Goal: Task Accomplishment & Management: Use online tool/utility

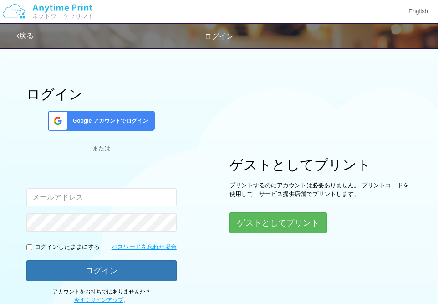
scroll to position [65, 0]
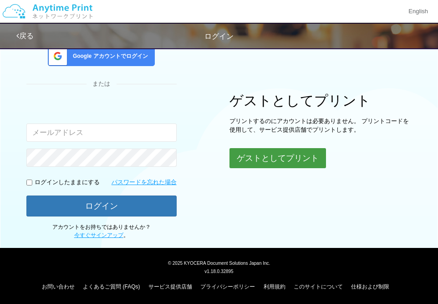
click at [260, 157] on button "ゲストとしてプリント" at bounding box center [277, 158] width 97 height 20
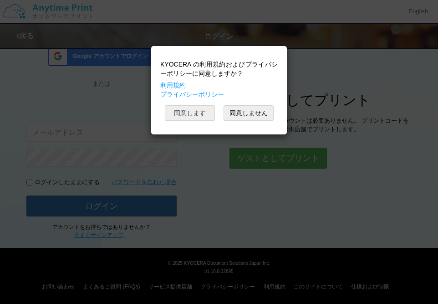
click at [199, 112] on button "同意します" at bounding box center [190, 112] width 50 height 15
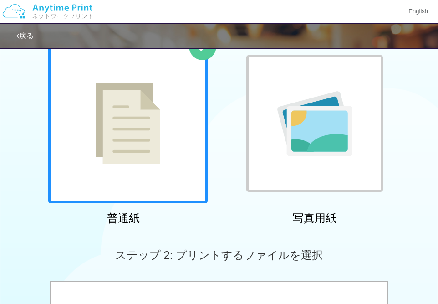
click at [129, 158] on img at bounding box center [128, 123] width 65 height 81
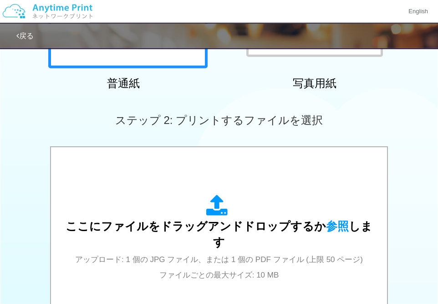
scroll to position [327, 0]
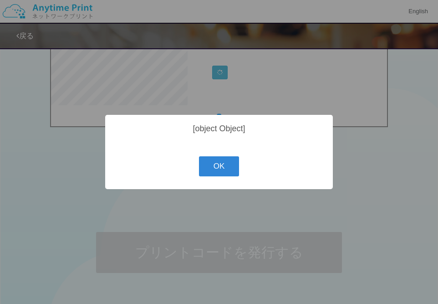
click at [120, 139] on div "? ! i [object Object] OK Cancel ×" at bounding box center [219, 152] width 228 height 74
click at [210, 167] on button "OK" at bounding box center [219, 166] width 41 height 20
click at [126, 155] on div "? ! i [object Object] OK Cancel ×" at bounding box center [219, 152] width 228 height 74
click at [205, 163] on button "OK" at bounding box center [219, 166] width 41 height 20
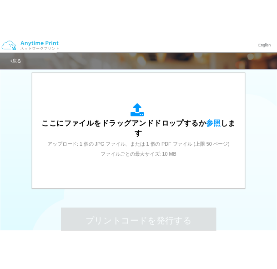
scroll to position [0, 0]
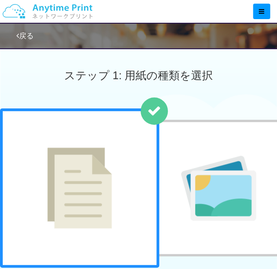
click at [110, 132] on div at bounding box center [79, 187] width 159 height 159
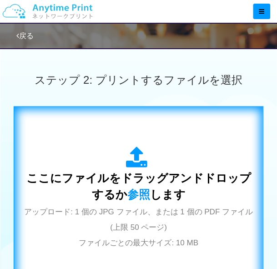
scroll to position [262, 0]
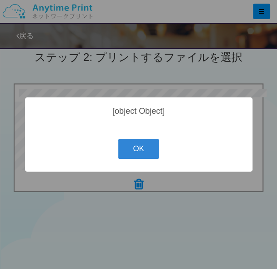
click at [74, 110] on div "[object Object]" at bounding box center [138, 112] width 209 height 10
click at [131, 146] on button "OK" at bounding box center [138, 149] width 41 height 20
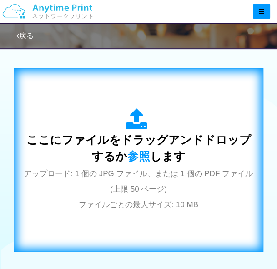
scroll to position [306, 0]
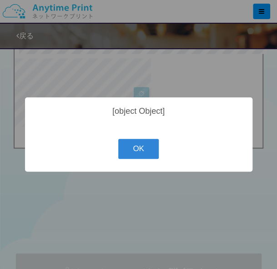
click at [101, 127] on div "? ! i [object Object] OK Cancel ×" at bounding box center [139, 134] width 228 height 74
click at [138, 146] on button "OK" at bounding box center [138, 149] width 41 height 20
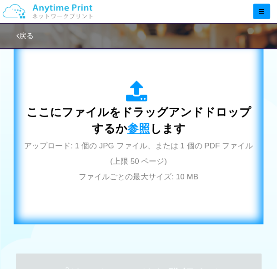
click at [128, 127] on span "参照" at bounding box center [138, 128] width 23 height 13
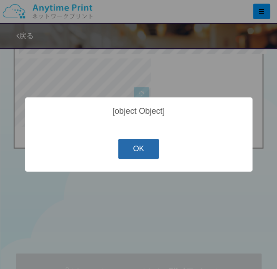
click at [136, 159] on button "OK" at bounding box center [138, 149] width 41 height 20
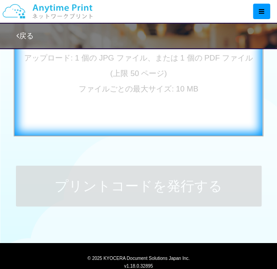
scroll to position [209, 0]
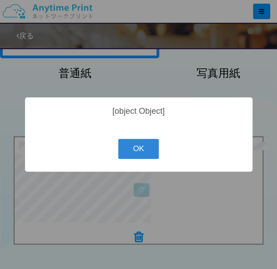
click at [47, 109] on div "[object Object]" at bounding box center [138, 112] width 209 height 10
click at [143, 152] on button "OK" at bounding box center [138, 149] width 41 height 20
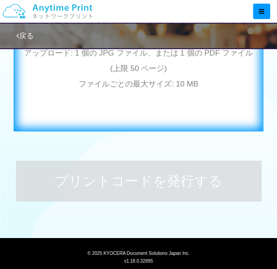
scroll to position [406, 0]
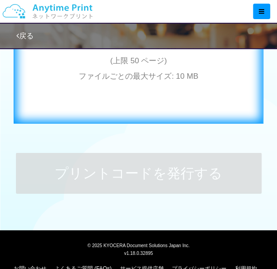
click at [109, 94] on div "ここにファイルをドラッグアンドドロップするか 参照 します アップロード: 1 個の JPG ファイル、または 1 個の PDF ファイル (上限 50 ペー…" at bounding box center [138, 31] width 230 height 165
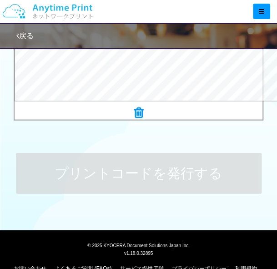
scroll to position [222, 0]
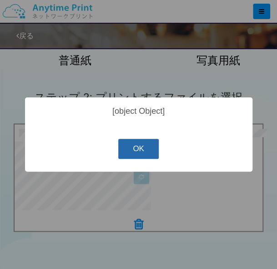
click at [138, 156] on button "OK" at bounding box center [138, 149] width 41 height 20
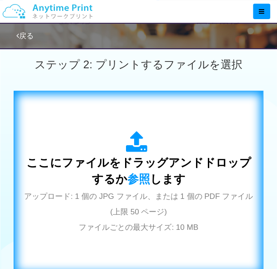
scroll to position [288, 0]
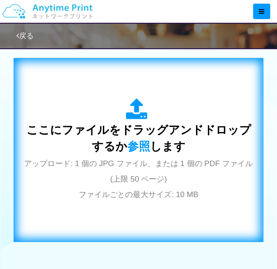
click at [115, 142] on span "ここにファイルをドラッグアンドドロップするか 参照 します" at bounding box center [138, 137] width 225 height 29
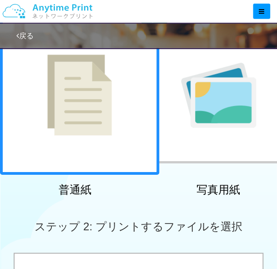
scroll to position [43, 0]
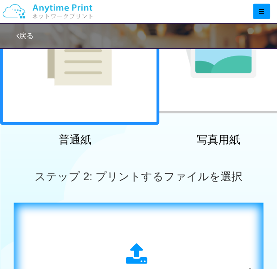
scroll to position [306, 0]
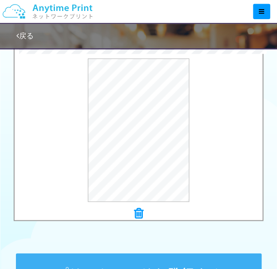
click at [5, 92] on div "0.3 MB 様式15号_公共職業訓練等受講証明書9月分.pdf Check Error × 様式15号_公共職業訓練等受講証明書9月分.pdf プレビュー" at bounding box center [138, 133] width 277 height 186
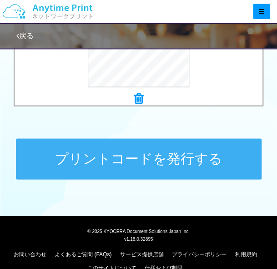
scroll to position [437, 0]
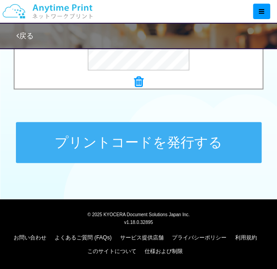
click at [114, 140] on button "プリントコードを発行する" at bounding box center [139, 142] width 246 height 41
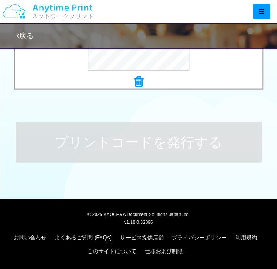
scroll to position [0, 0]
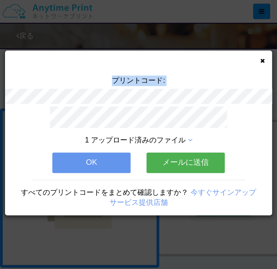
drag, startPoint x: 113, startPoint y: 79, endPoint x: 193, endPoint y: 105, distance: 83.9
click at [193, 105] on div "プリントコード:" at bounding box center [138, 91] width 267 height 31
copy div "プリントコード:"
